Goal: Navigation & Orientation: Find specific page/section

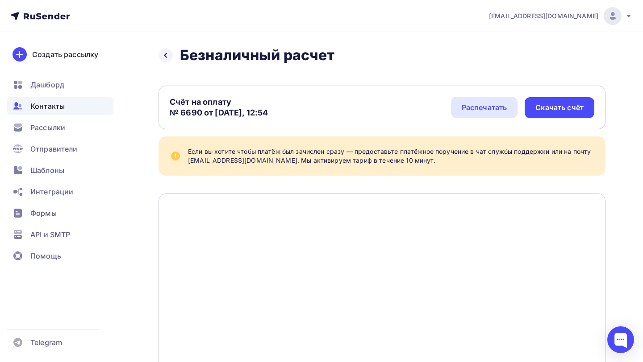
scroll to position [120, 0]
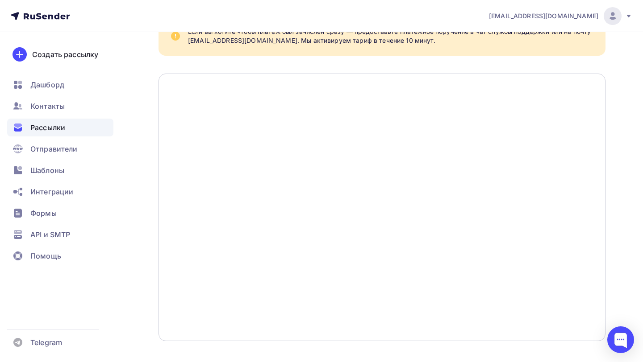
click at [47, 125] on span "Рассылки" at bounding box center [47, 127] width 35 height 11
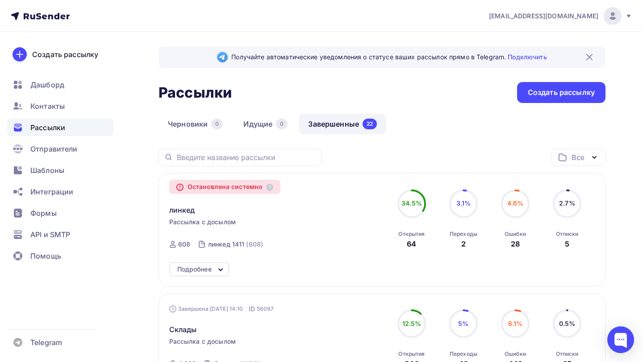
click at [621, 15] on div "[EMAIL_ADDRESS][DOMAIN_NAME]" at bounding box center [560, 16] width 143 height 18
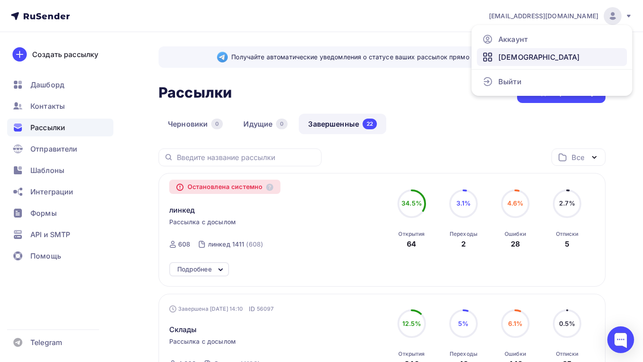
click at [518, 53] on span "[DEMOGRAPHIC_DATA]" at bounding box center [539, 57] width 82 height 11
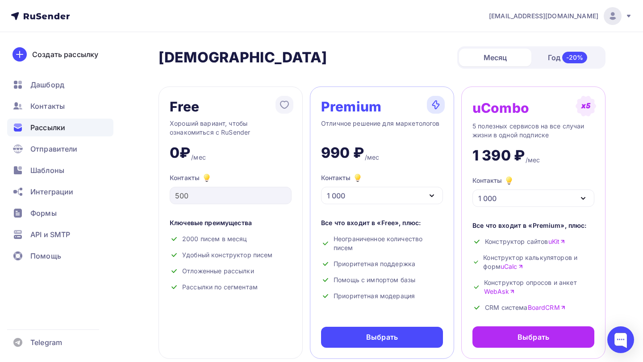
click at [57, 125] on span "Рассылки" at bounding box center [47, 127] width 35 height 11
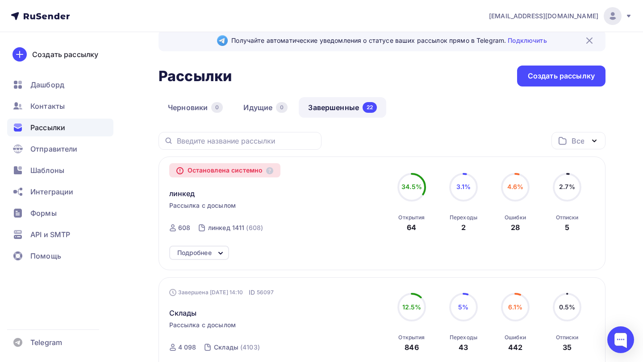
scroll to position [15, 0]
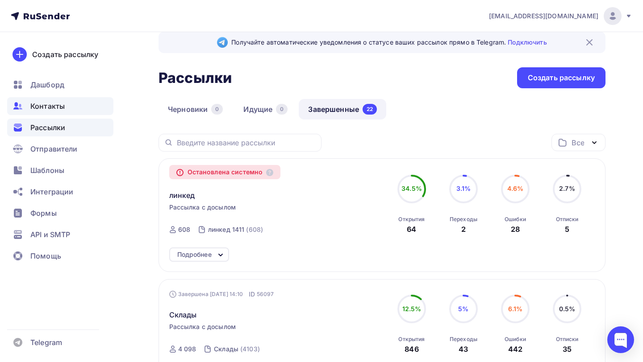
click at [69, 114] on div "Контакты" at bounding box center [60, 106] width 106 height 18
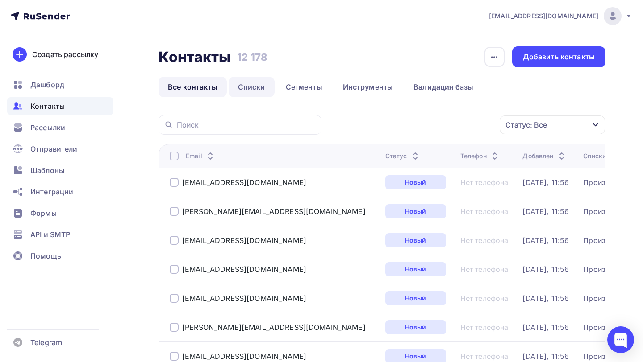
click at [253, 88] on link "Списки" at bounding box center [251, 87] width 46 height 21
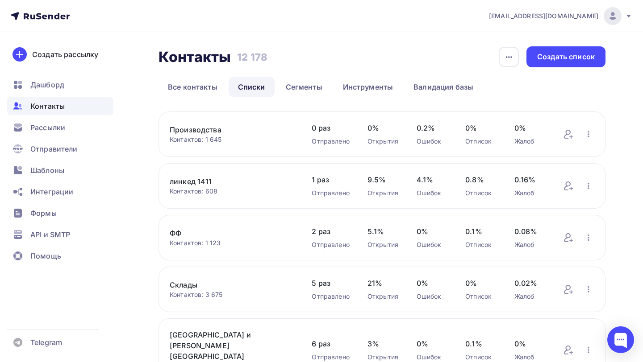
click at [217, 128] on link "Производства" at bounding box center [232, 129] width 124 height 11
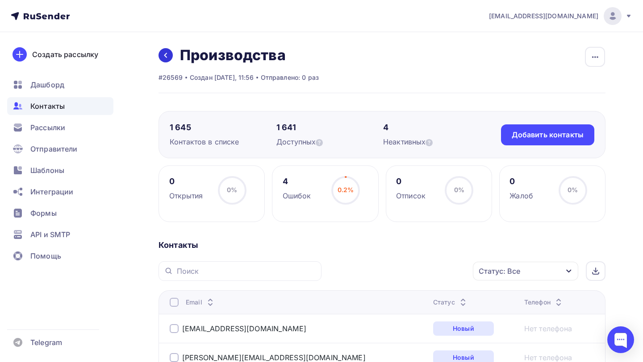
click at [165, 53] on icon at bounding box center [165, 55] width 7 height 7
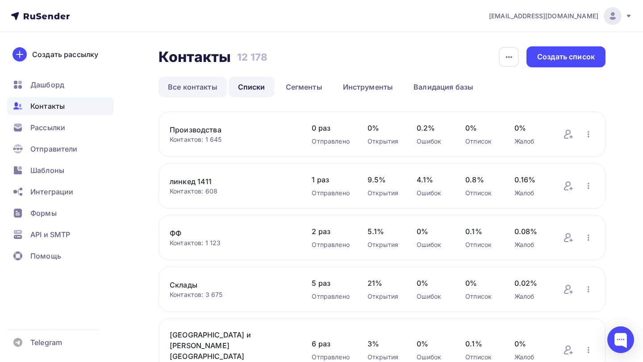
click at [199, 84] on link "Все контакты" at bounding box center [192, 87] width 68 height 21
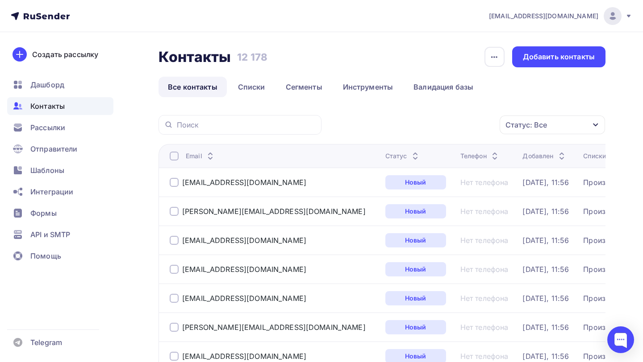
drag, startPoint x: 238, startPoint y: 60, endPoint x: 265, endPoint y: 54, distance: 27.4
click at [265, 54] on h3 "12 178" at bounding box center [252, 57] width 30 height 12
click at [261, 54] on h3 "12 178" at bounding box center [252, 57] width 30 height 12
click at [85, 129] on div "Рассылки" at bounding box center [60, 128] width 106 height 18
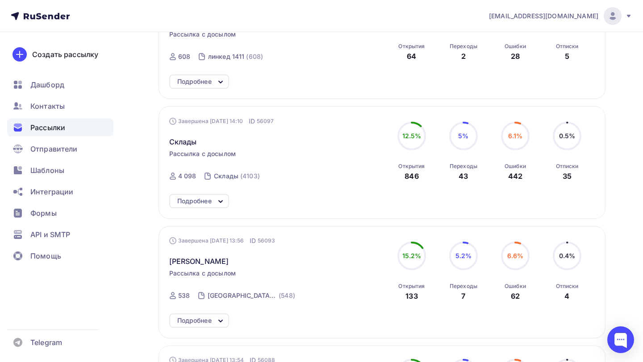
scroll to position [194, 0]
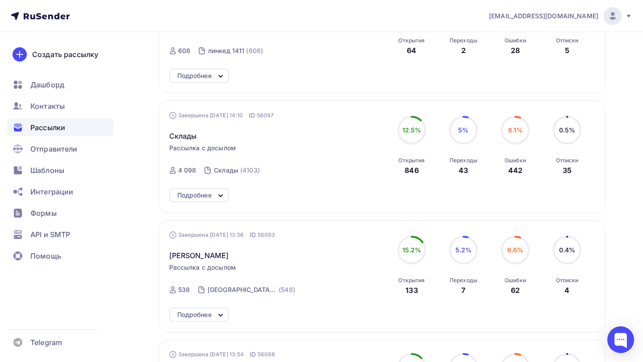
drag, startPoint x: 404, startPoint y: 173, endPoint x: 416, endPoint y: 173, distance: 12.5
click at [416, 173] on div "846" at bounding box center [411, 170] width 14 height 11
click at [370, 140] on div "Склады" at bounding box center [270, 130] width 203 height 21
